Goal: Check status: Check status

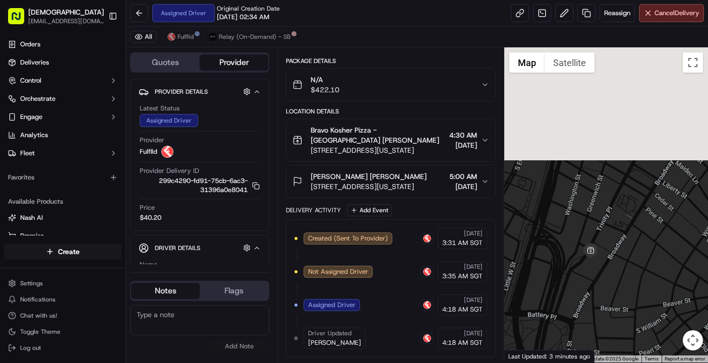
drag, startPoint x: 625, startPoint y: 162, endPoint x: 614, endPoint y: 255, distance: 93.5
click at [622, 275] on div at bounding box center [606, 204] width 204 height 315
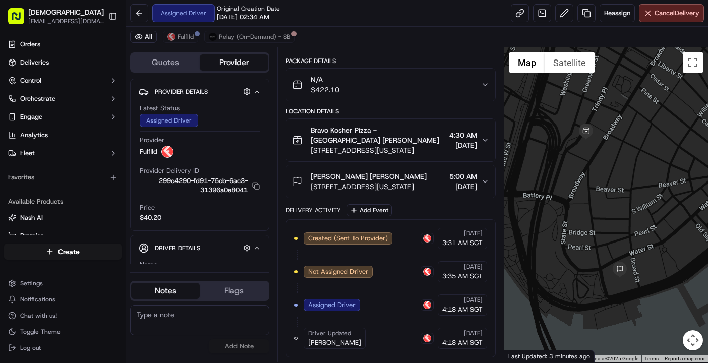
drag, startPoint x: 610, startPoint y: 251, endPoint x: 622, endPoint y: 171, distance: 80.0
click at [622, 171] on div at bounding box center [606, 204] width 204 height 315
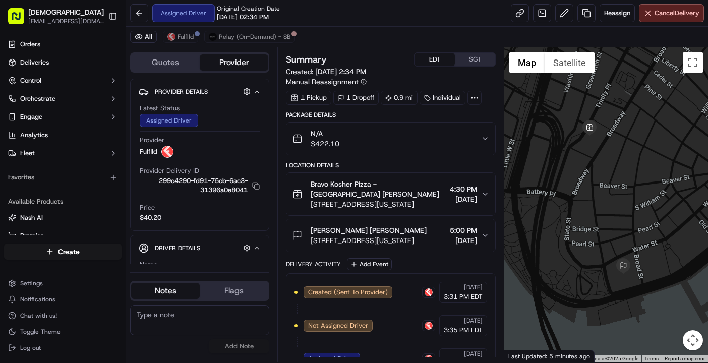
click at [444, 59] on button "EDT" at bounding box center [435, 59] width 40 height 13
